Goal: Find specific page/section: Find specific page/section

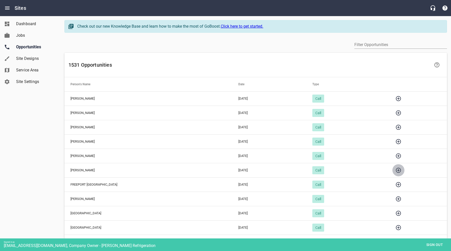
click at [396, 170] on icon "button" at bounding box center [398, 170] width 5 height 5
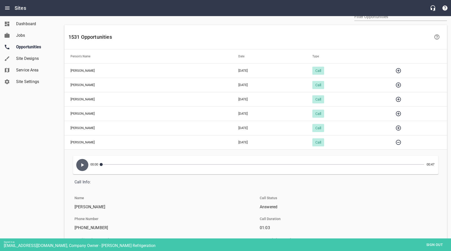
scroll to position [34, 0]
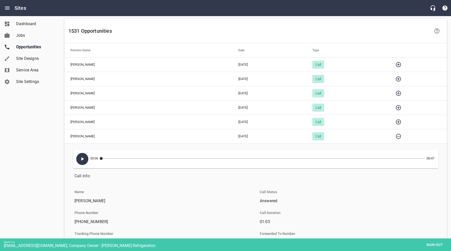
click at [81, 157] on icon "button" at bounding box center [82, 159] width 6 height 6
click at [83, 160] on icon "button" at bounding box center [82, 159] width 3 height 4
click at [396, 121] on icon "button" at bounding box center [398, 121] width 5 height 5
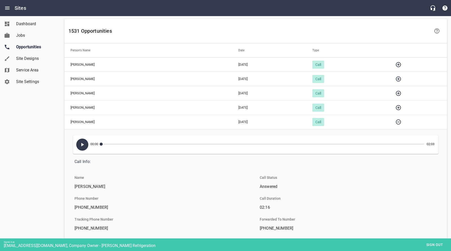
click at [82, 143] on icon "button" at bounding box center [82, 145] width 3 height 4
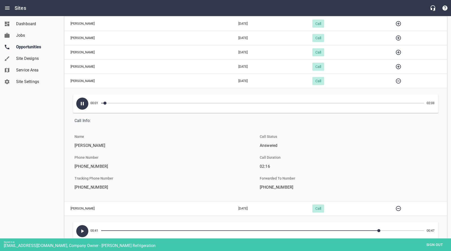
scroll to position [71, 0]
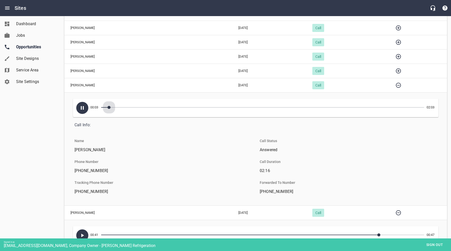
drag, startPoint x: 108, startPoint y: 107, endPoint x: 139, endPoint y: 106, distance: 31.5
click at [110, 106] on button "button" at bounding box center [108, 107] width 3 height 3
click at [83, 109] on icon "button" at bounding box center [82, 108] width 3 height 4
click at [396, 85] on icon "button" at bounding box center [398, 85] width 5 height 5
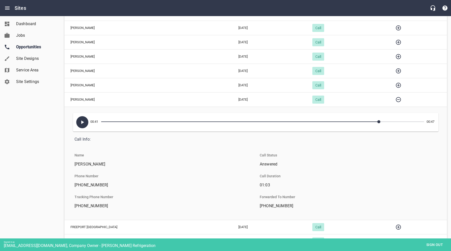
click at [395, 71] on icon "button" at bounding box center [398, 71] width 6 height 6
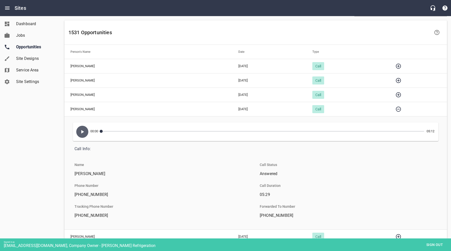
scroll to position [31, 0]
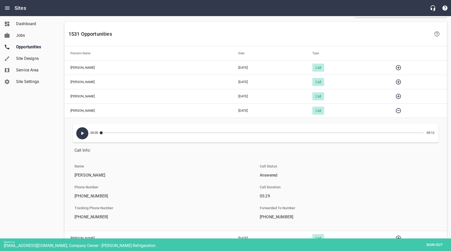
click at [82, 134] on icon "button" at bounding box center [82, 134] width 3 height 4
drag, startPoint x: 103, startPoint y: 133, endPoint x: 139, endPoint y: 134, distance: 35.5
click at [139, 134] on button "button" at bounding box center [137, 132] width 3 height 3
click at [81, 134] on icon "button" at bounding box center [82, 134] width 3 height 4
click at [396, 96] on icon "button" at bounding box center [398, 96] width 5 height 5
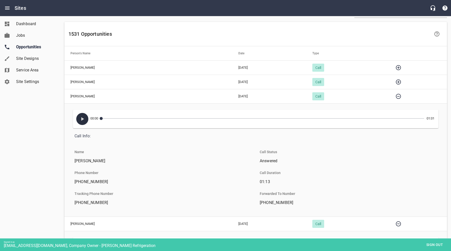
click at [83, 121] on icon "button" at bounding box center [82, 119] width 6 height 6
drag, startPoint x: 108, startPoint y: 118, endPoint x: 116, endPoint y: 118, distance: 7.5
click at [113, 118] on button "button" at bounding box center [111, 118] width 3 height 3
drag, startPoint x: 131, startPoint y: 118, endPoint x: 144, endPoint y: 118, distance: 12.8
click at [144, 118] on button "button" at bounding box center [142, 118] width 3 height 3
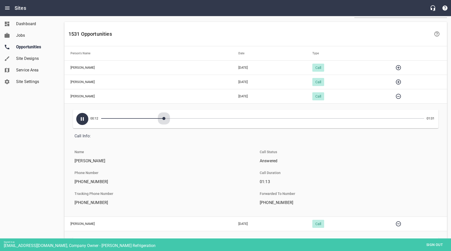
drag, startPoint x: 147, startPoint y: 119, endPoint x: 161, endPoint y: 119, distance: 14.1
click at [162, 119] on div "00:12 01:01" at bounding box center [255, 119] width 363 height 16
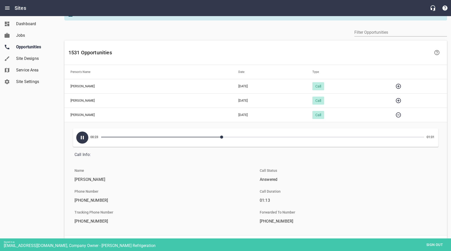
scroll to position [11, 0]
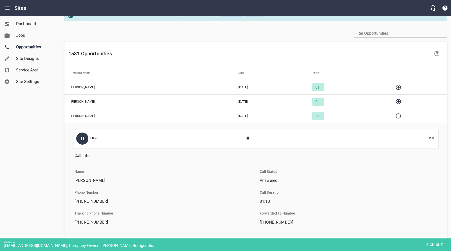
click at [82, 139] on icon "button" at bounding box center [82, 139] width 6 height 6
drag, startPoint x: 428, startPoint y: 246, endPoint x: 410, endPoint y: 238, distance: 19.6
click at [428, 246] on span "Sign out" at bounding box center [434, 245] width 21 height 6
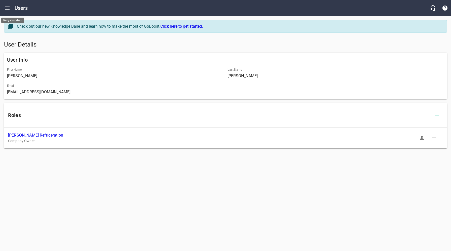
click at [7, 8] on icon "Open drawer" at bounding box center [7, 8] width 5 height 3
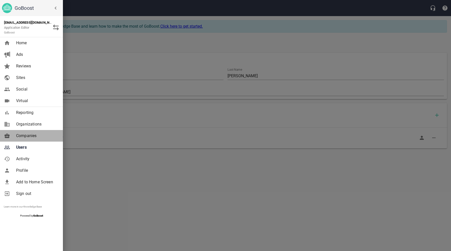
click at [29, 135] on span "Companies" at bounding box center [36, 136] width 41 height 6
